Goal: Communication & Community: Participate in discussion

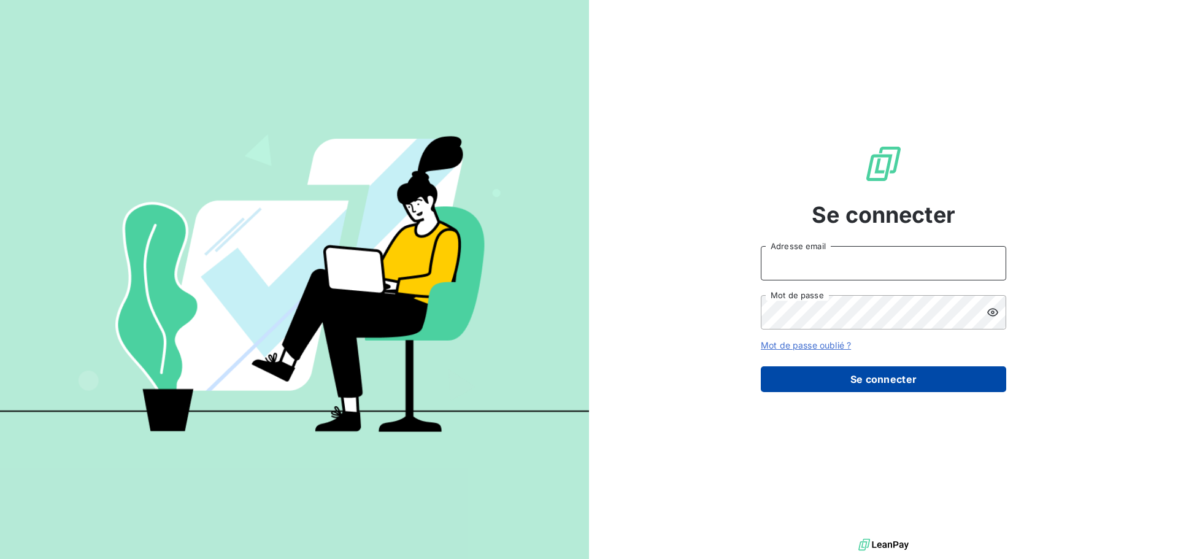
type input "[PERSON_NAME][EMAIL_ADDRESS][DOMAIN_NAME]"
click at [898, 379] on button "Se connecter" at bounding box center [883, 379] width 245 height 26
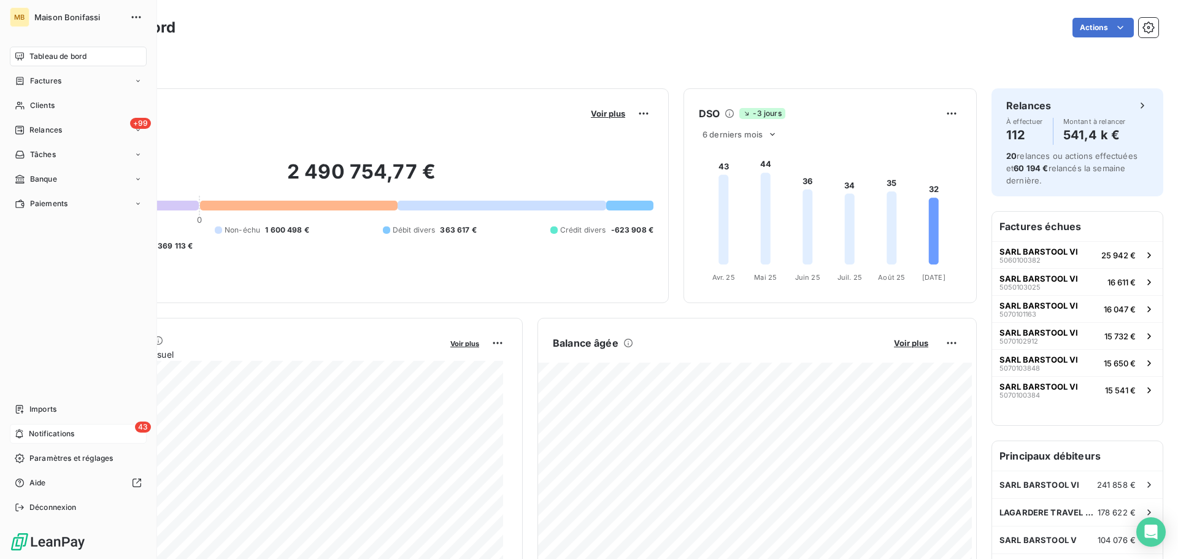
click at [34, 427] on div "43 Notifications" at bounding box center [78, 434] width 137 height 20
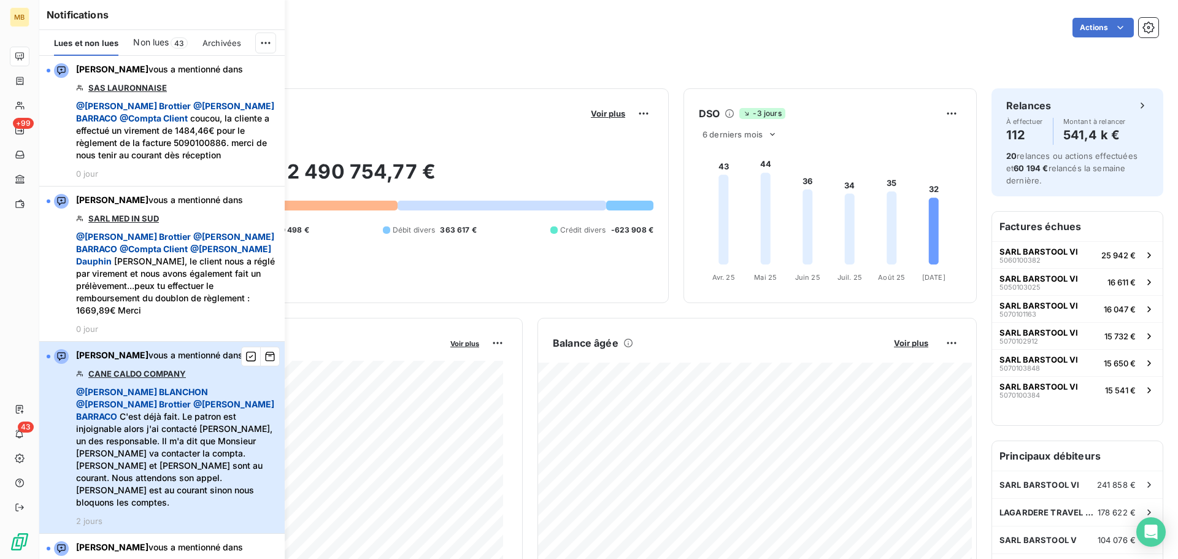
click at [196, 361] on div "[PERSON_NAME] vous a mentionné dans CANE CALDO COMPANY @ [PERSON_NAME] @ [PERSO…" at bounding box center [176, 437] width 201 height 177
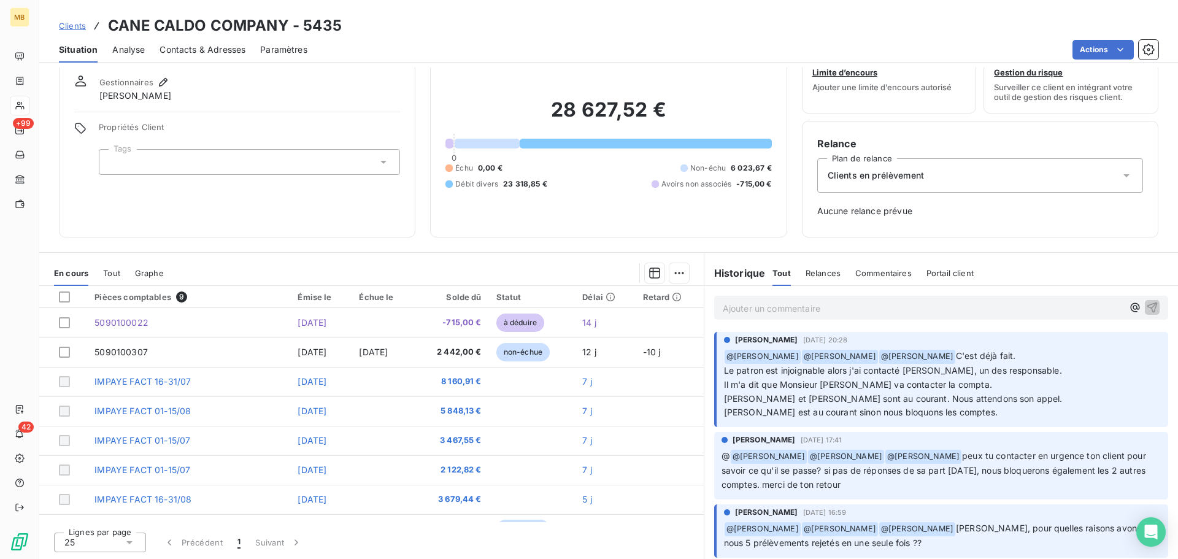
click at [903, 309] on p "Ajouter un commentaire ﻿" at bounding box center [923, 308] width 400 height 15
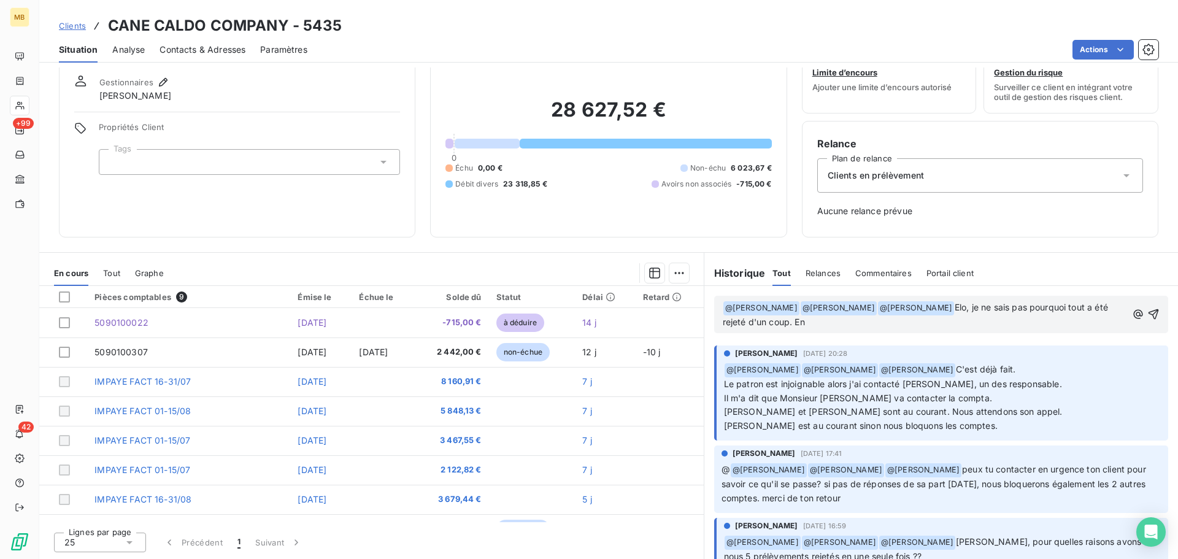
click at [1132, 307] on button "button" at bounding box center [1138, 314] width 13 height 15
click at [841, 322] on p "﻿ @ [PERSON_NAME] ﻿ ﻿ @ [PERSON_NAME] ﻿ ﻿ @ [PERSON_NAME] ﻿ Elo, je ne sais pas…" at bounding box center [925, 315] width 404 height 29
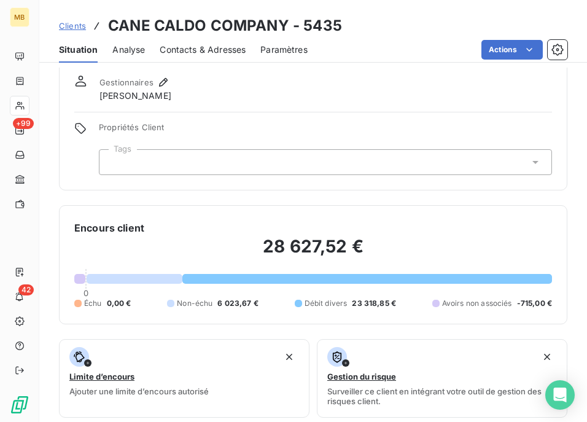
drag, startPoint x: 474, startPoint y: 0, endPoint x: 467, endPoint y: 23, distance: 23.7
click at [467, 23] on div "Clients CANE CALDO COMPANY - 5435" at bounding box center [312, 26] width 547 height 22
